Goal: Information Seeking & Learning: Check status

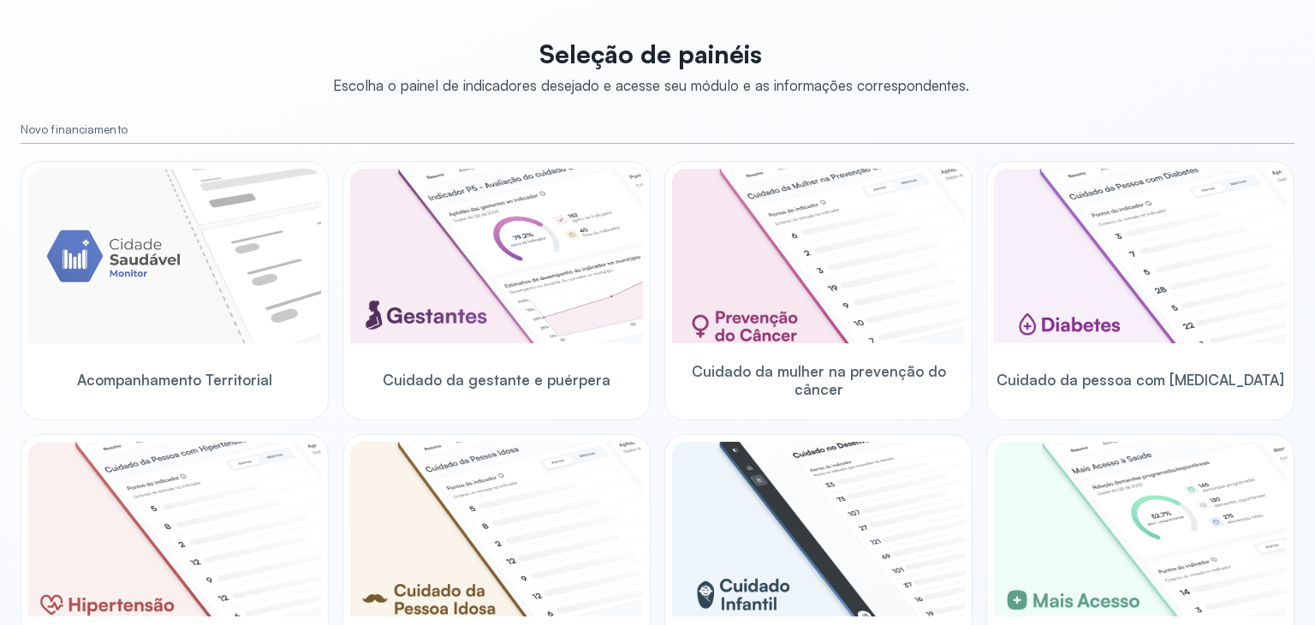
scroll to position [86, 0]
click at [844, 245] on img at bounding box center [818, 255] width 293 height 175
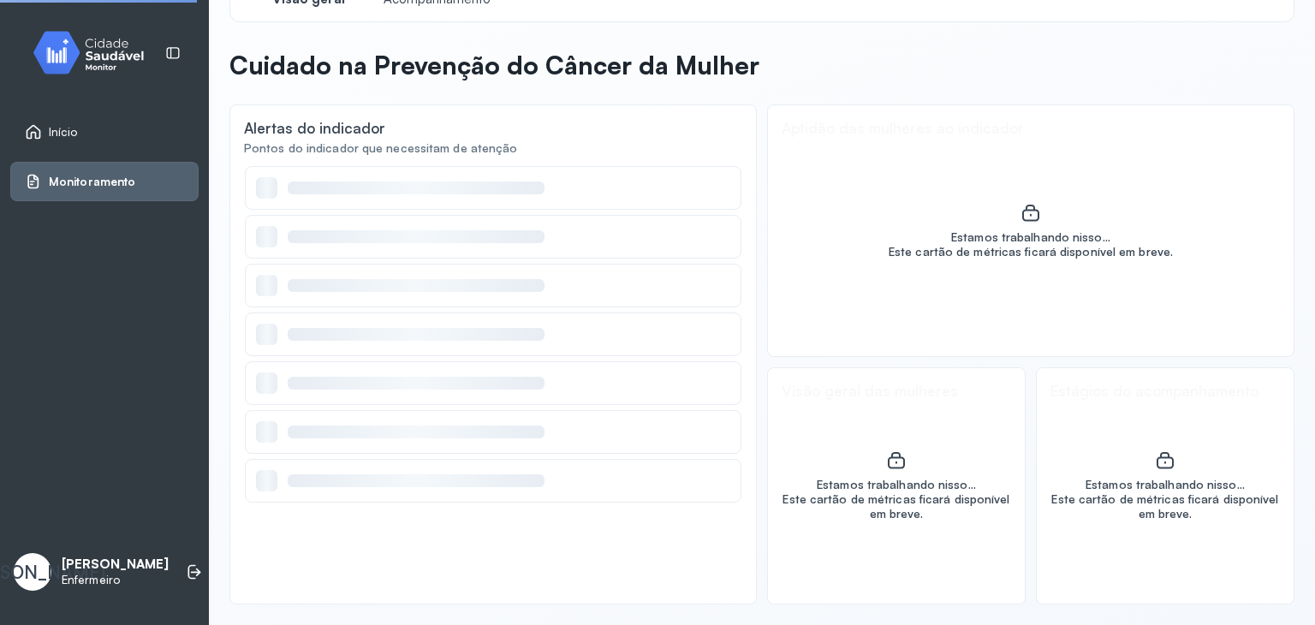
scroll to position [45, 0]
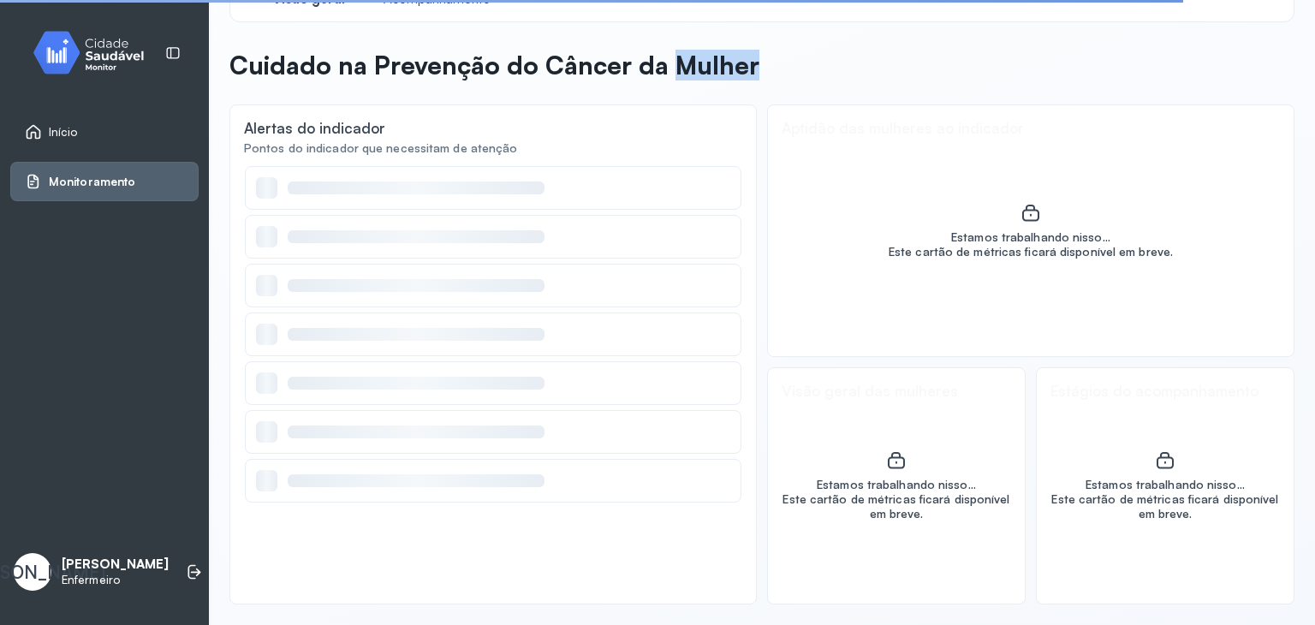
drag, startPoint x: 672, startPoint y: 60, endPoint x: 800, endPoint y: 72, distance: 128.9
click at [800, 72] on header "Cuidado na Prevenção do Câncer da Mulher" at bounding box center [761, 69] width 1065 height 38
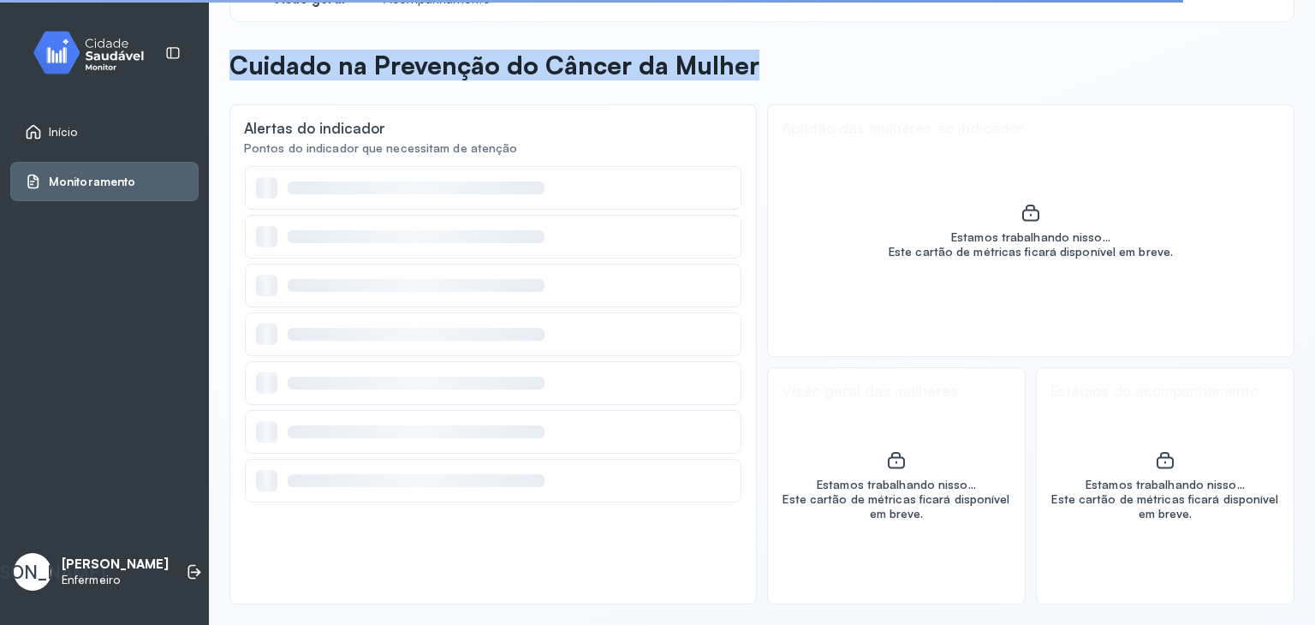
drag, startPoint x: 798, startPoint y: 73, endPoint x: 220, endPoint y: 52, distance: 578.1
click at [220, 52] on div "Visão geral Acompanhamento Cuidado na Prevenção do Câncer da Mulher Alertas do …" at bounding box center [762, 289] width 1106 height 669
click at [931, 51] on header "Cuidado na Prevenção do Câncer da Mulher" at bounding box center [761, 69] width 1065 height 38
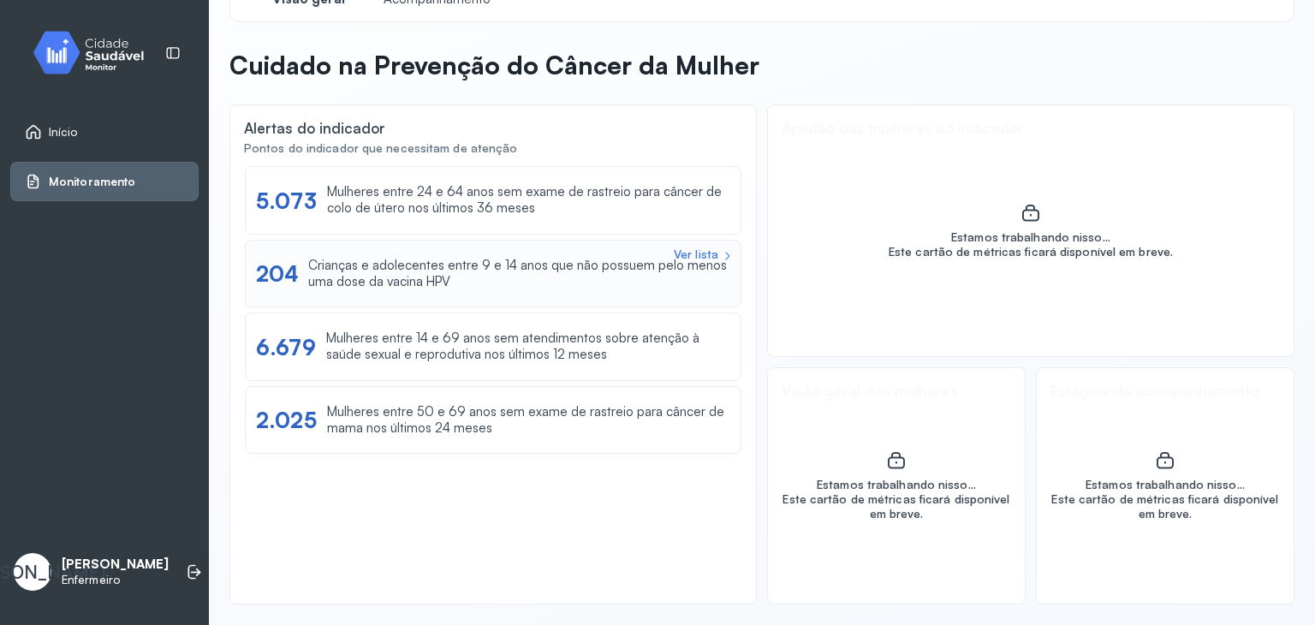
click at [448, 282] on div "Crianças e adolecentes entre 9 e 14 anos que não possuem pelo menos uma dose da…" at bounding box center [519, 274] width 422 height 33
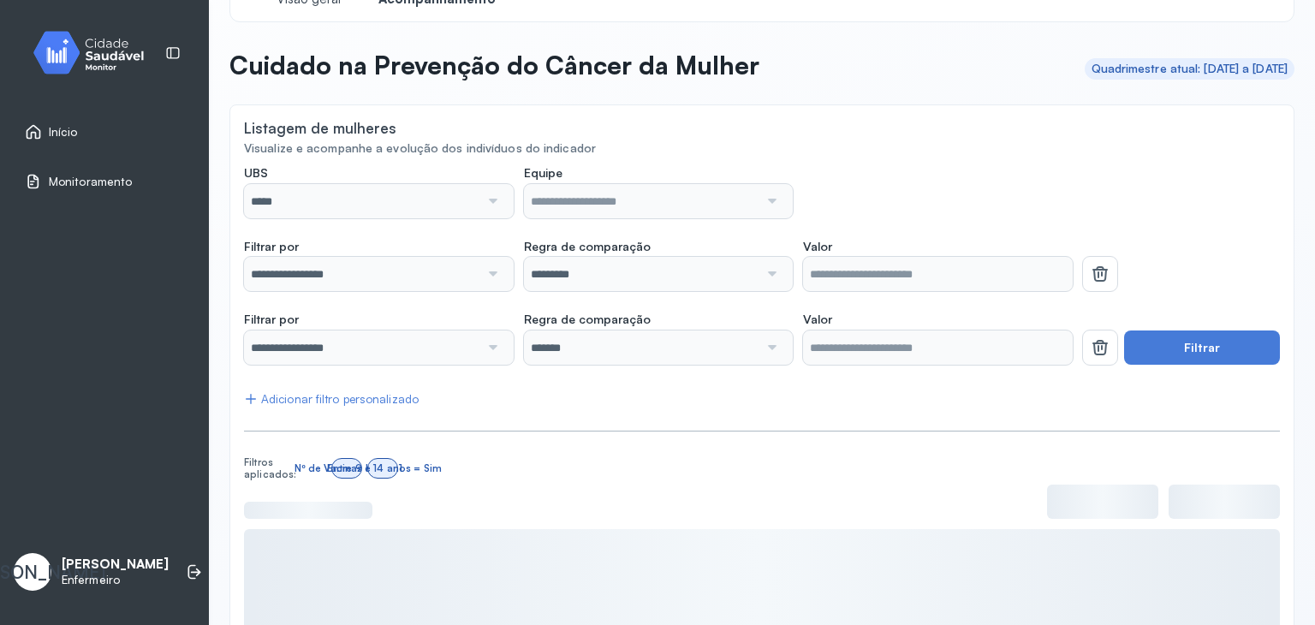
scroll to position [86, 0]
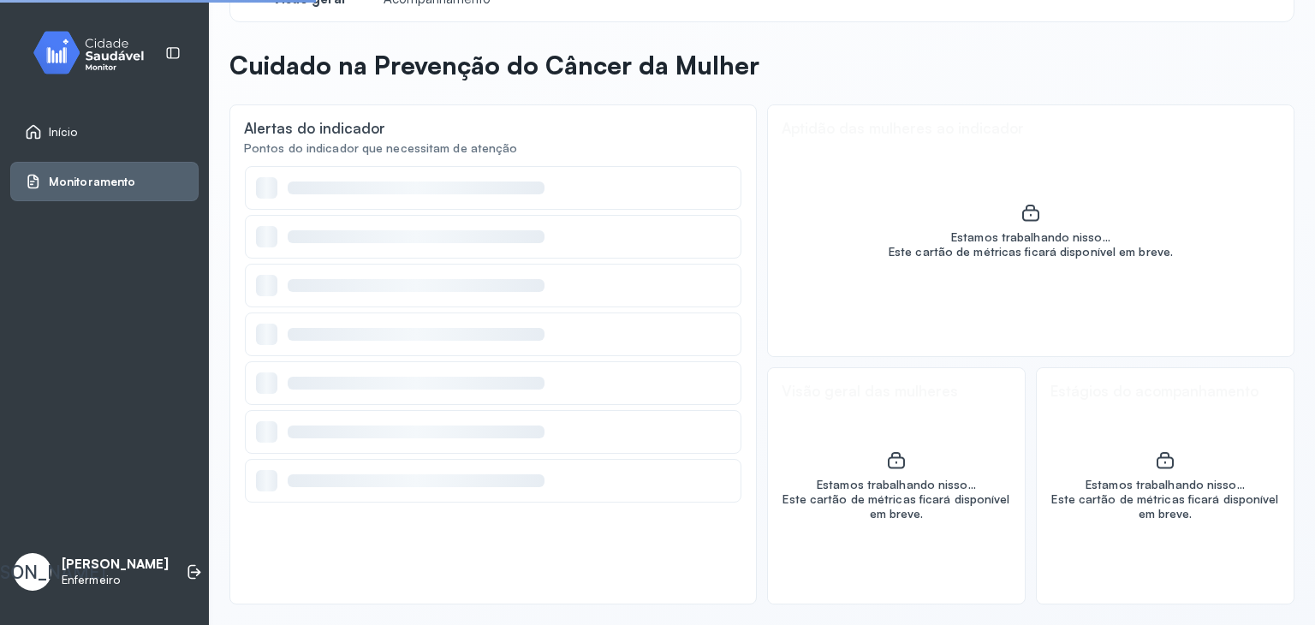
scroll to position [45, 0]
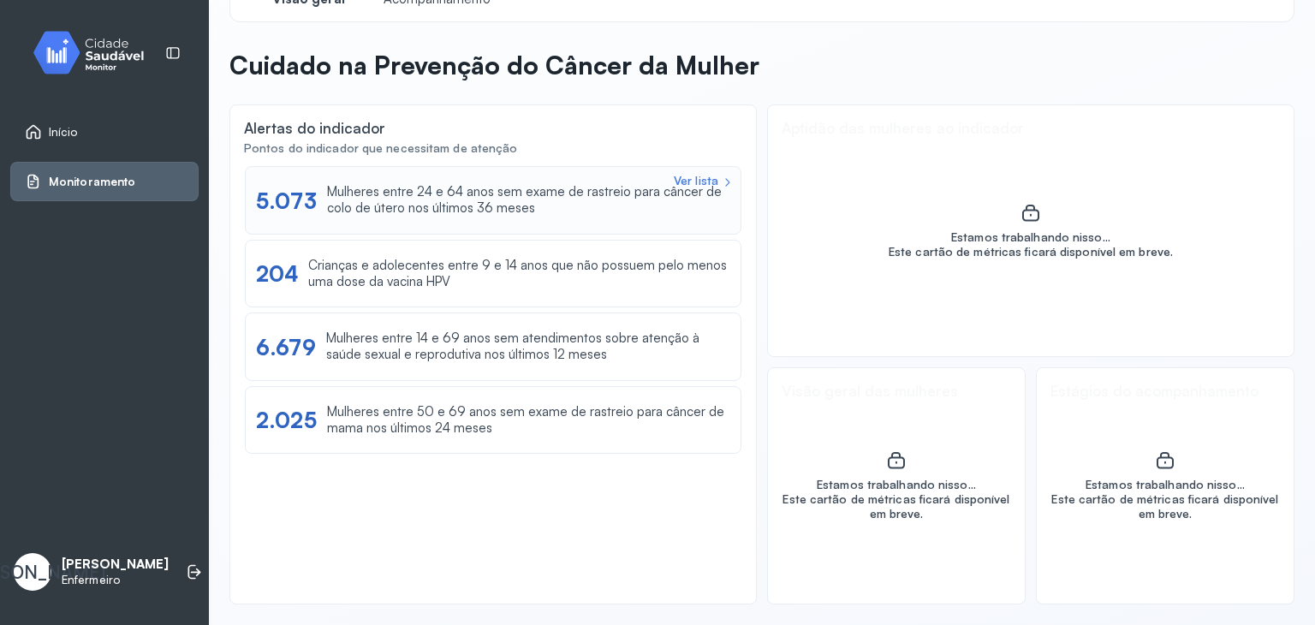
click at [452, 190] on div "Mulheres entre 24 e 64 anos sem exame de rastreio para câncer de colo de útero …" at bounding box center [528, 200] width 403 height 33
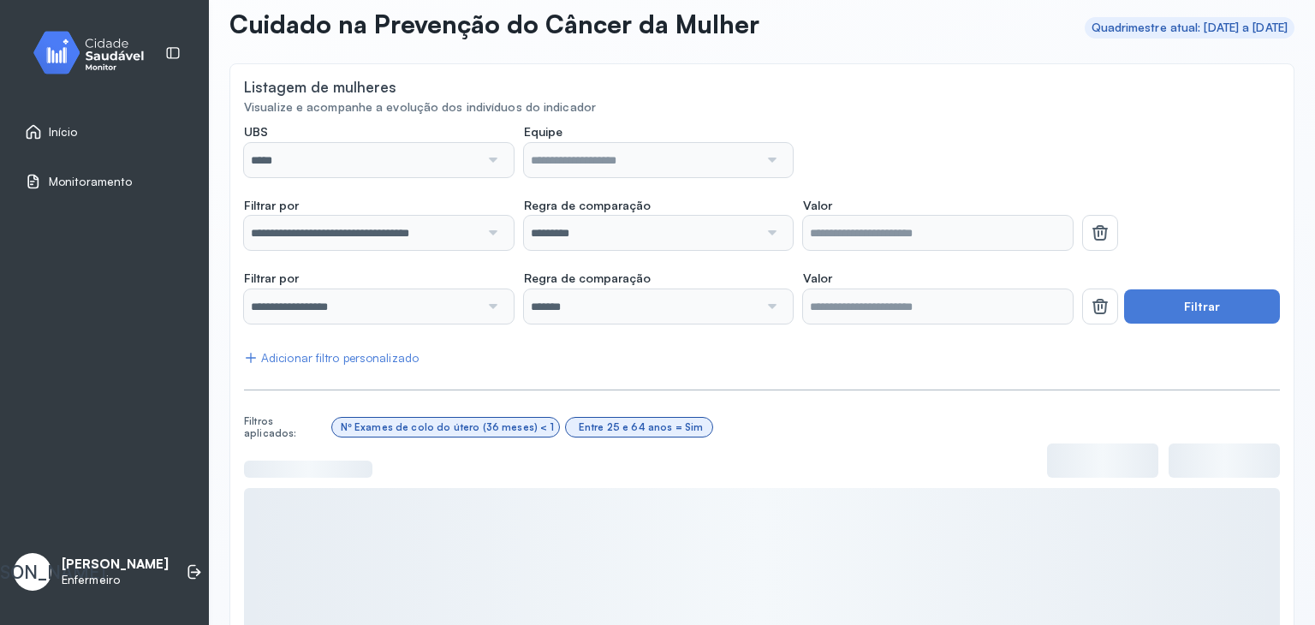
click at [490, 160] on div at bounding box center [491, 160] width 24 height 34
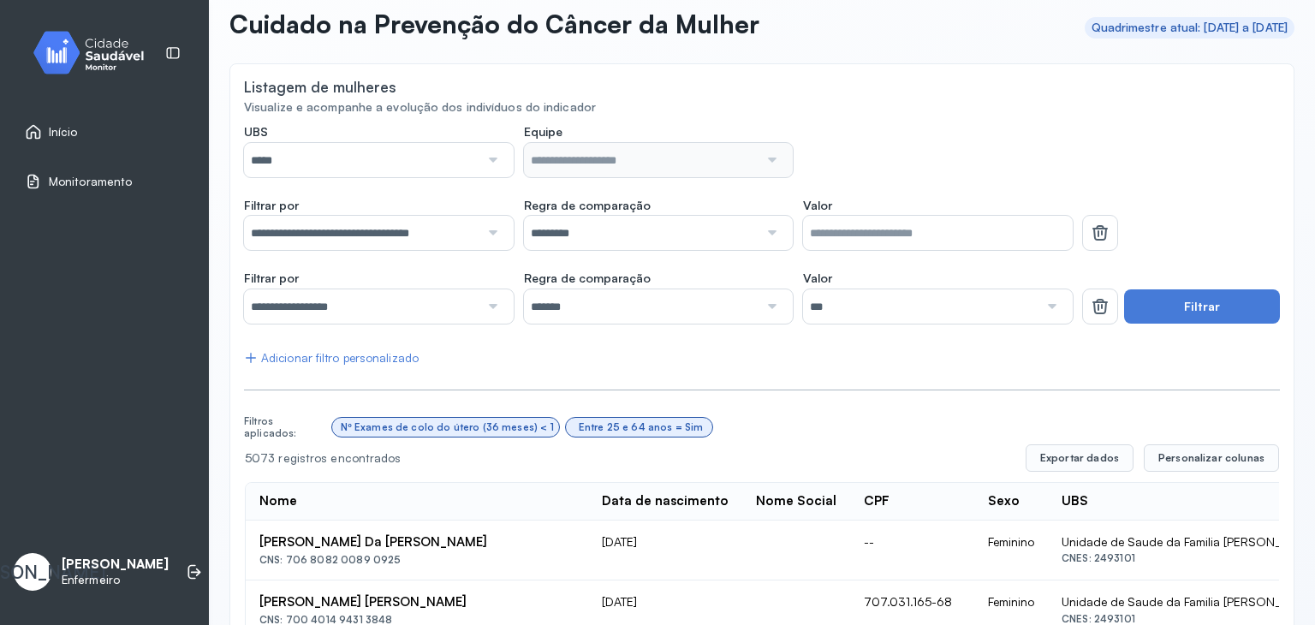
click at [497, 161] on div at bounding box center [491, 160] width 24 height 34
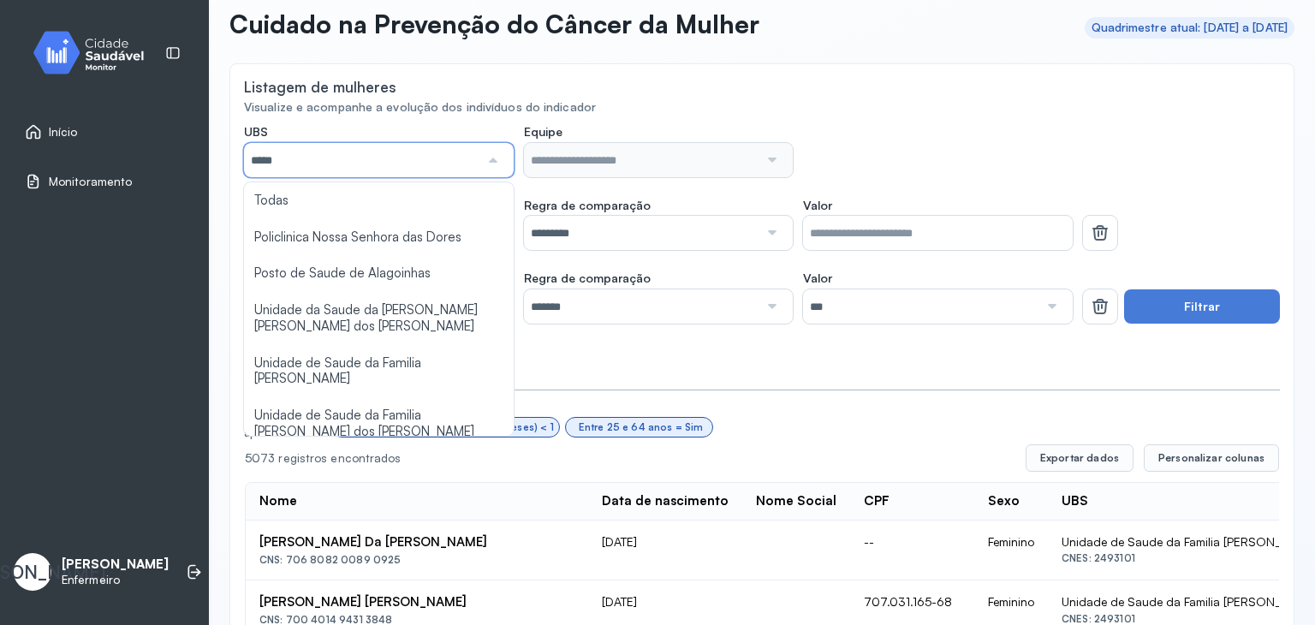
click at [373, 158] on input "*****" at bounding box center [361, 160] width 235 height 34
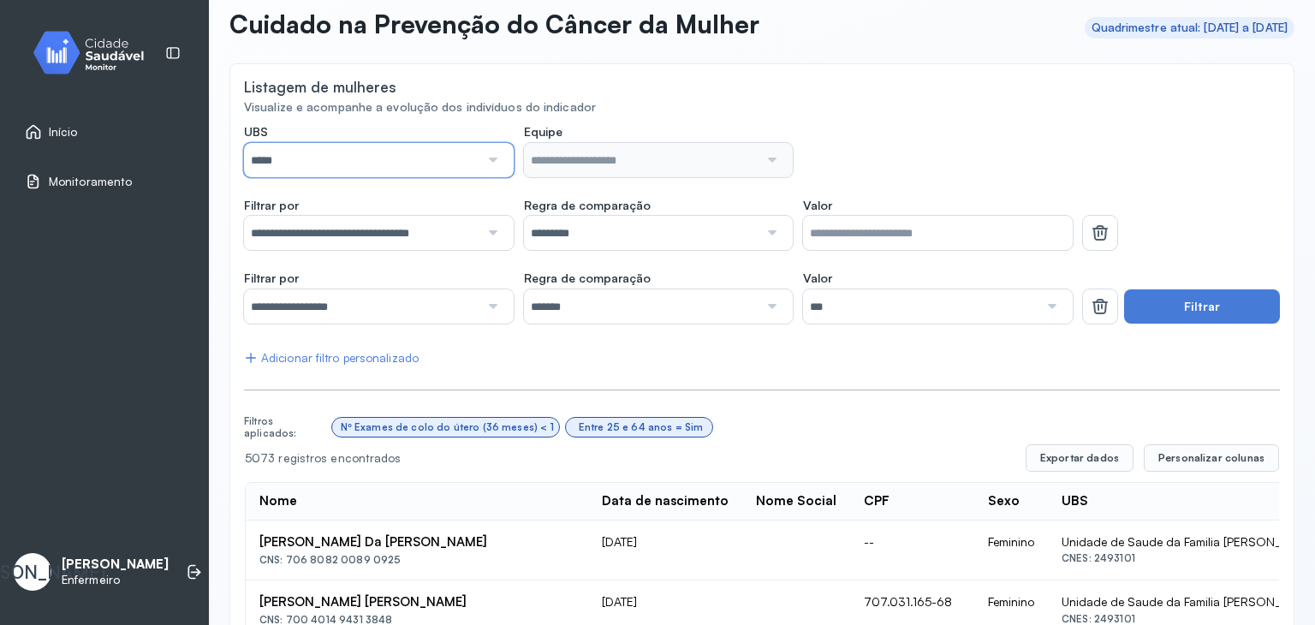
click at [373, 158] on input "*****" at bounding box center [361, 160] width 235 height 34
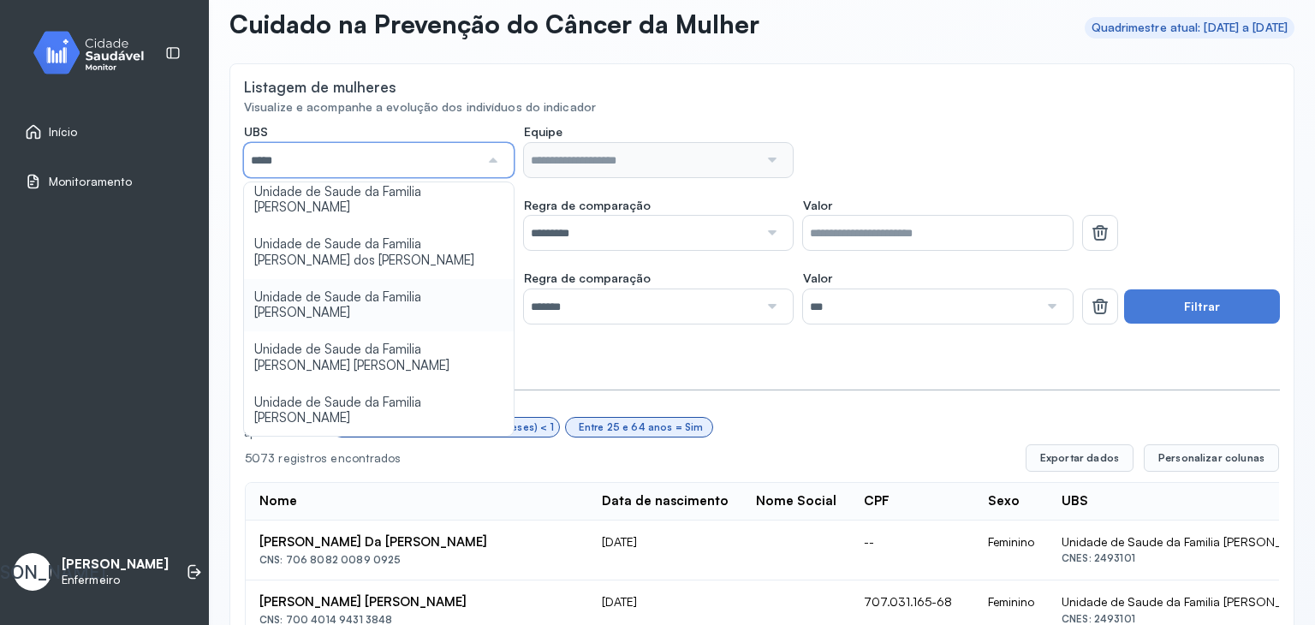
scroll to position [171, 0]
type input "*****"
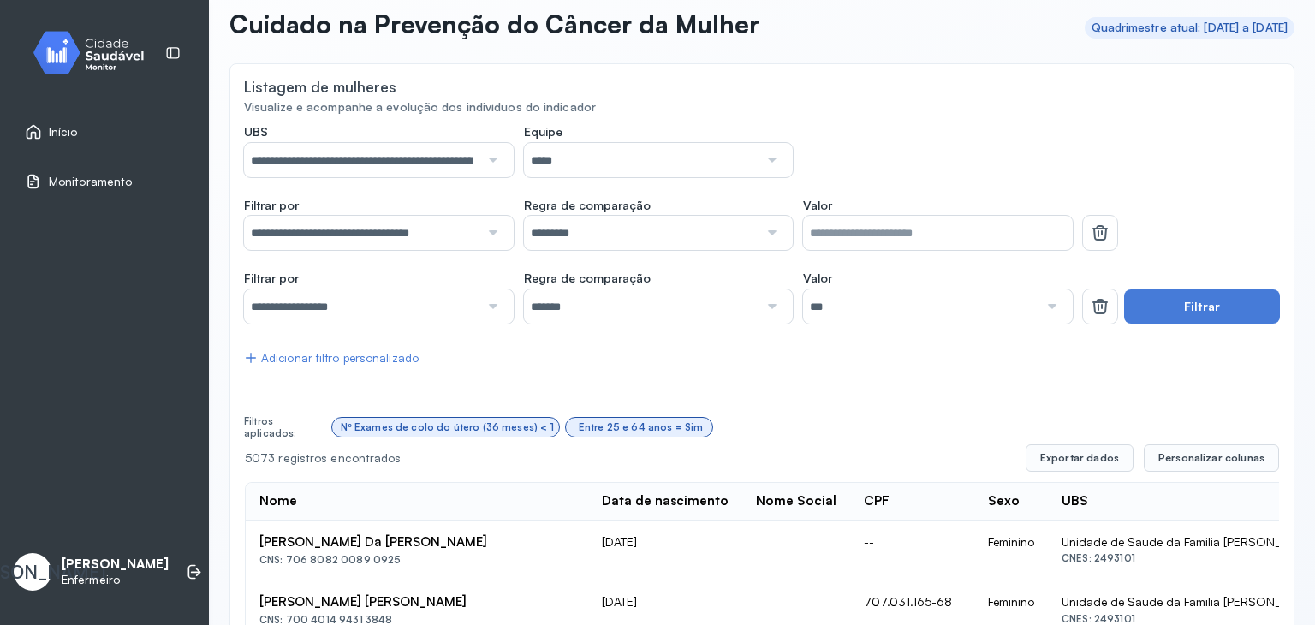
click at [772, 162] on div at bounding box center [770, 160] width 24 height 34
click at [971, 147] on div "**********" at bounding box center [658, 150] width 828 height 53
click at [1206, 300] on button "Filtrar" at bounding box center [1202, 306] width 156 height 34
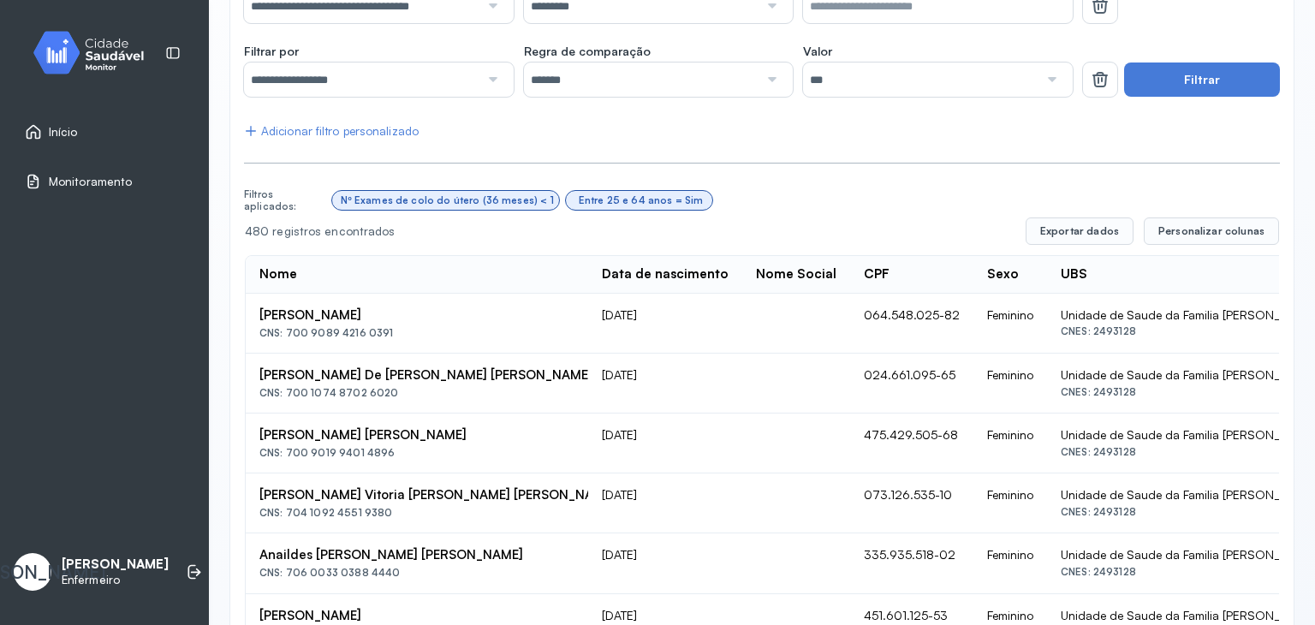
scroll to position [342, 0]
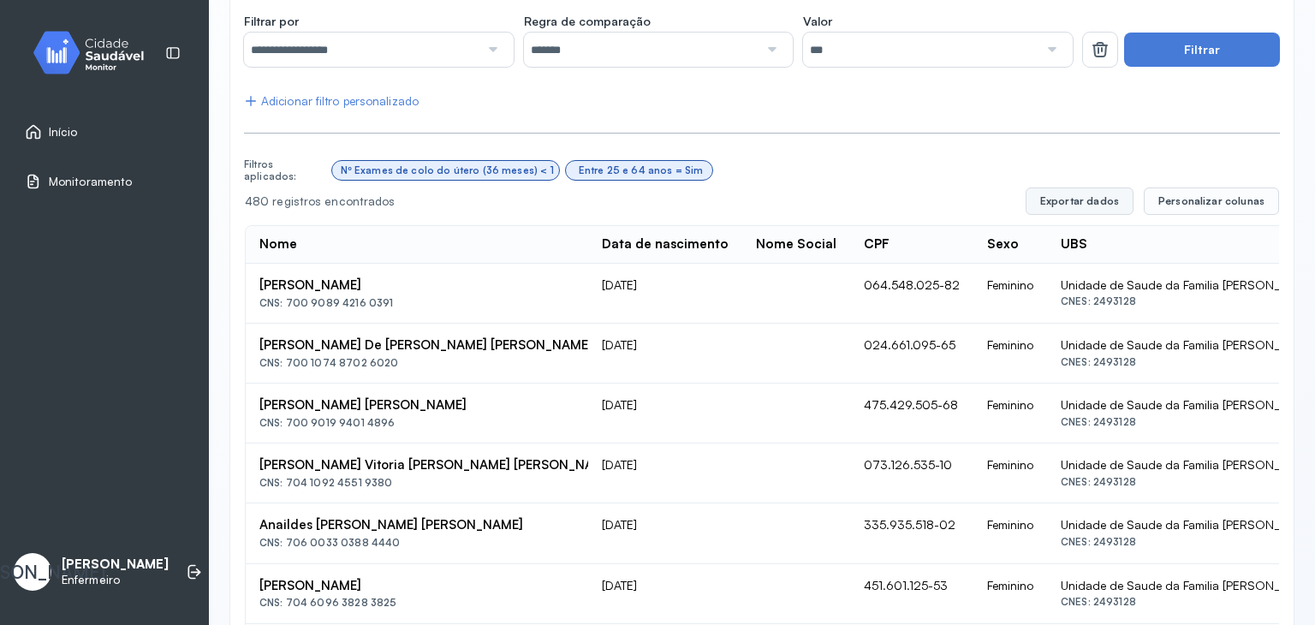
click at [1089, 203] on button "Exportar dados" at bounding box center [1079, 200] width 108 height 27
